Goal: Find specific page/section: Find specific page/section

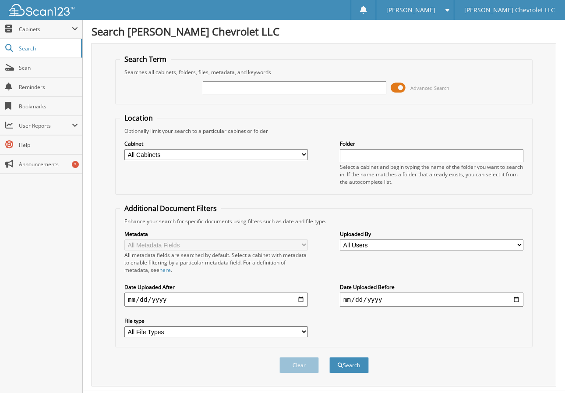
click at [236, 87] on input "text" at bounding box center [295, 87] width 184 height 13
type input "450258"
click at [330, 357] on button "Search" at bounding box center [349, 365] width 39 height 16
click at [398, 89] on span at bounding box center [398, 87] width 15 height 13
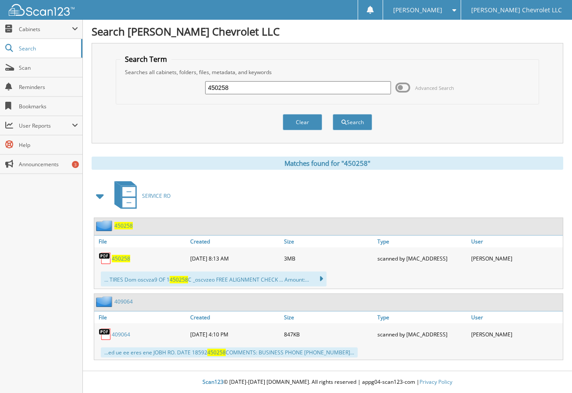
click at [120, 260] on span "450258" at bounding box center [121, 258] width 18 height 7
